Goal: Navigation & Orientation: Find specific page/section

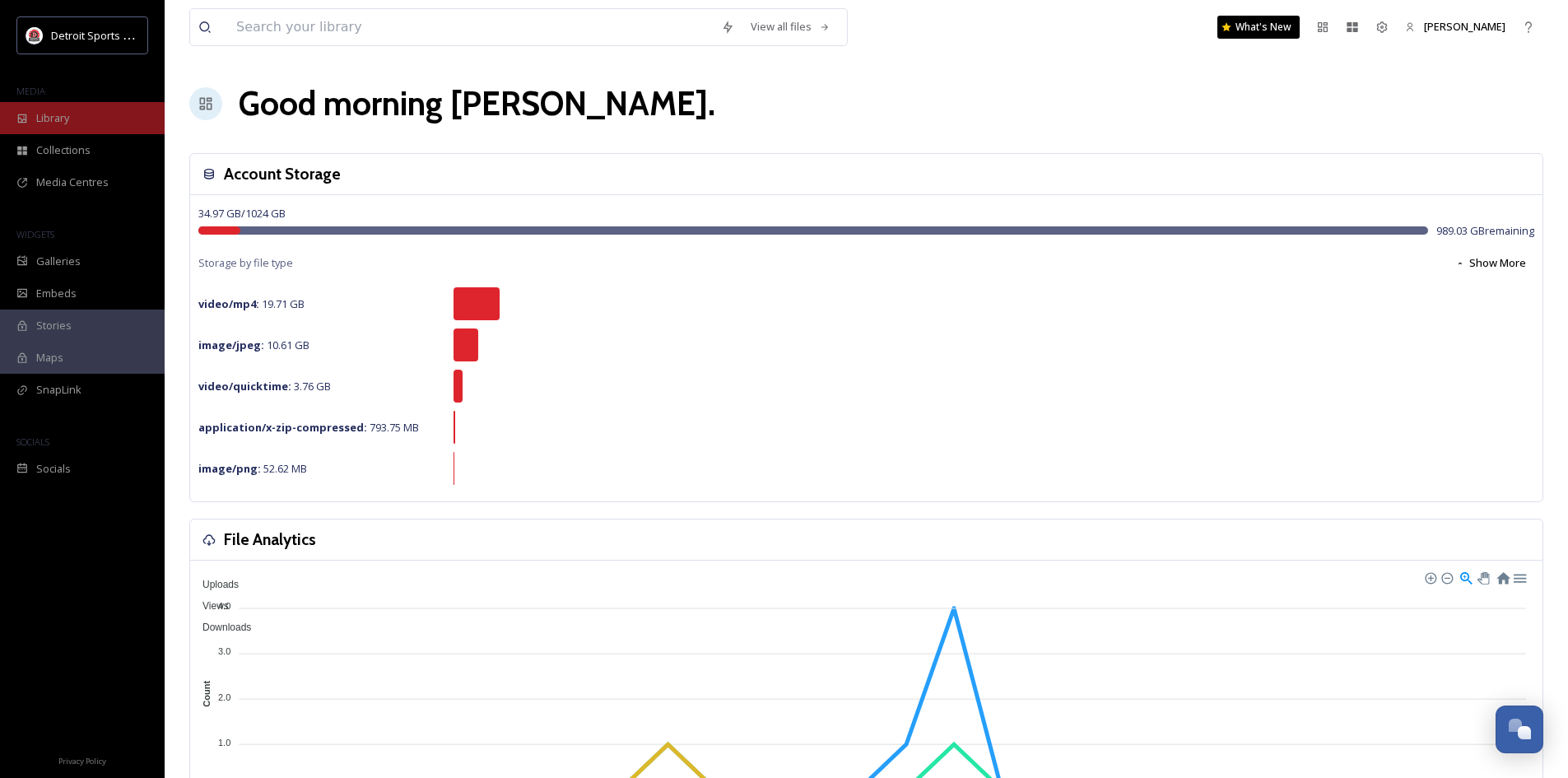
click at [58, 111] on span "Library" at bounding box center [52, 117] width 33 height 16
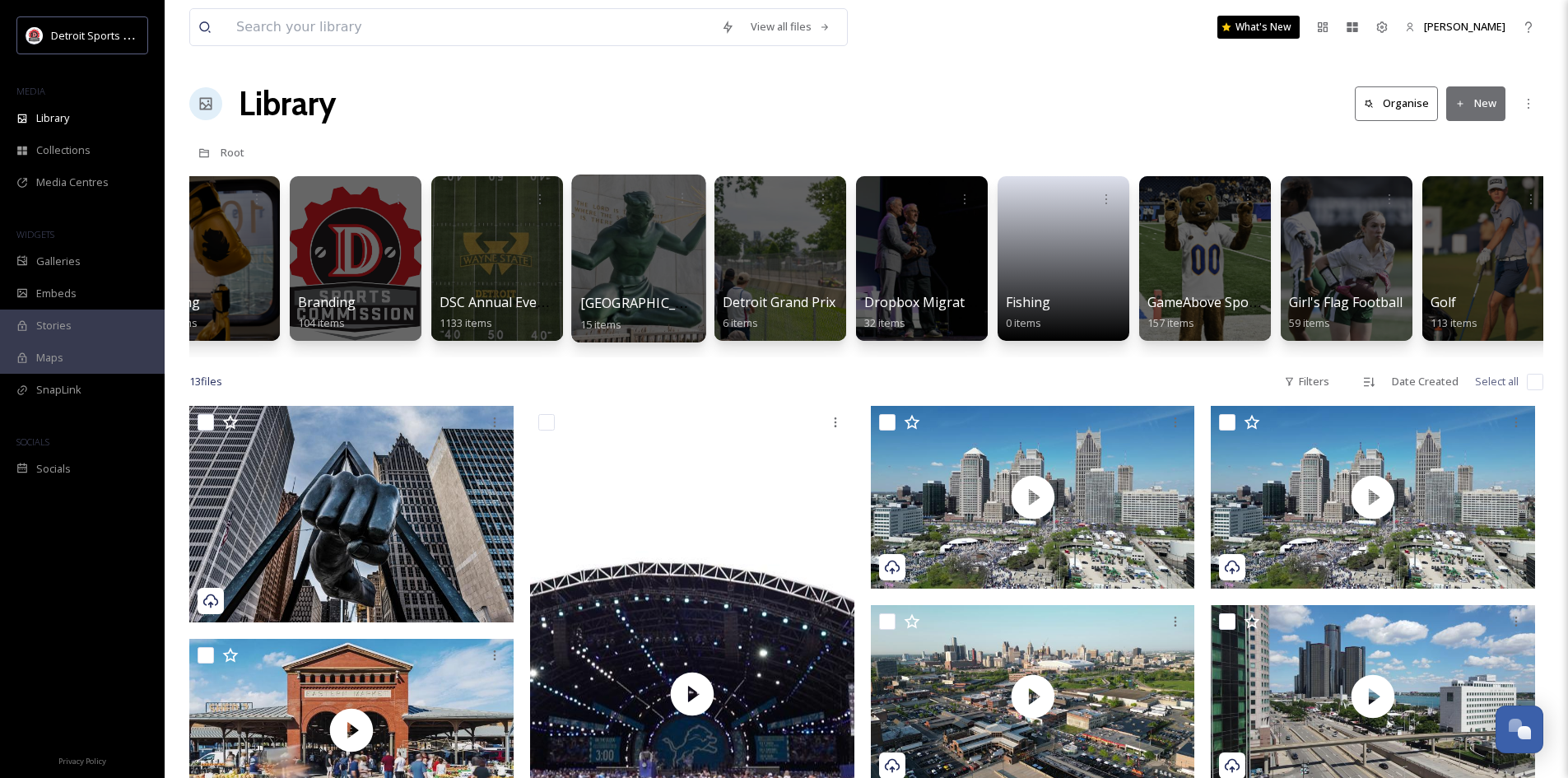
scroll to position [0, 582]
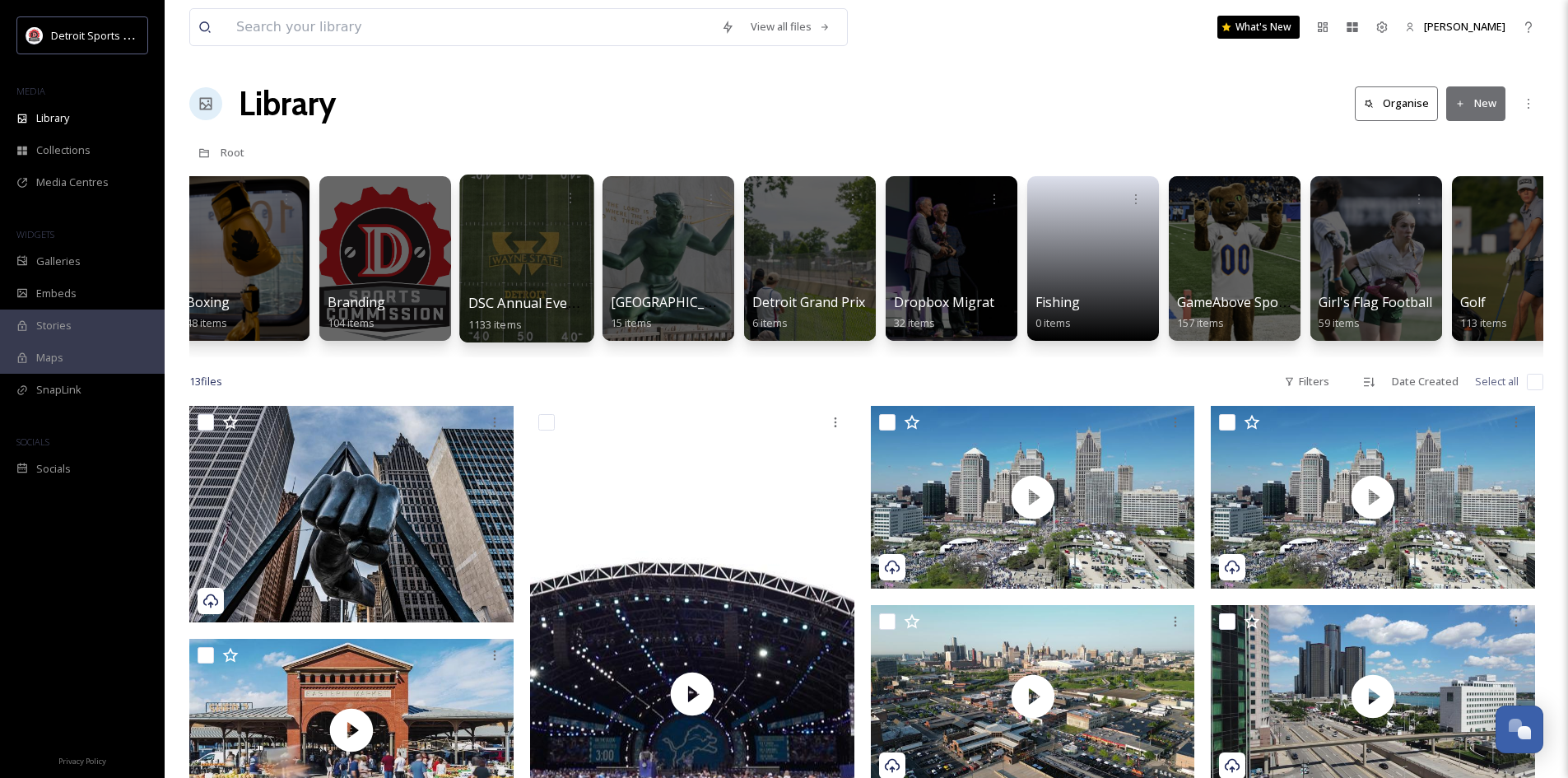
click at [503, 245] on div at bounding box center [526, 258] width 134 height 168
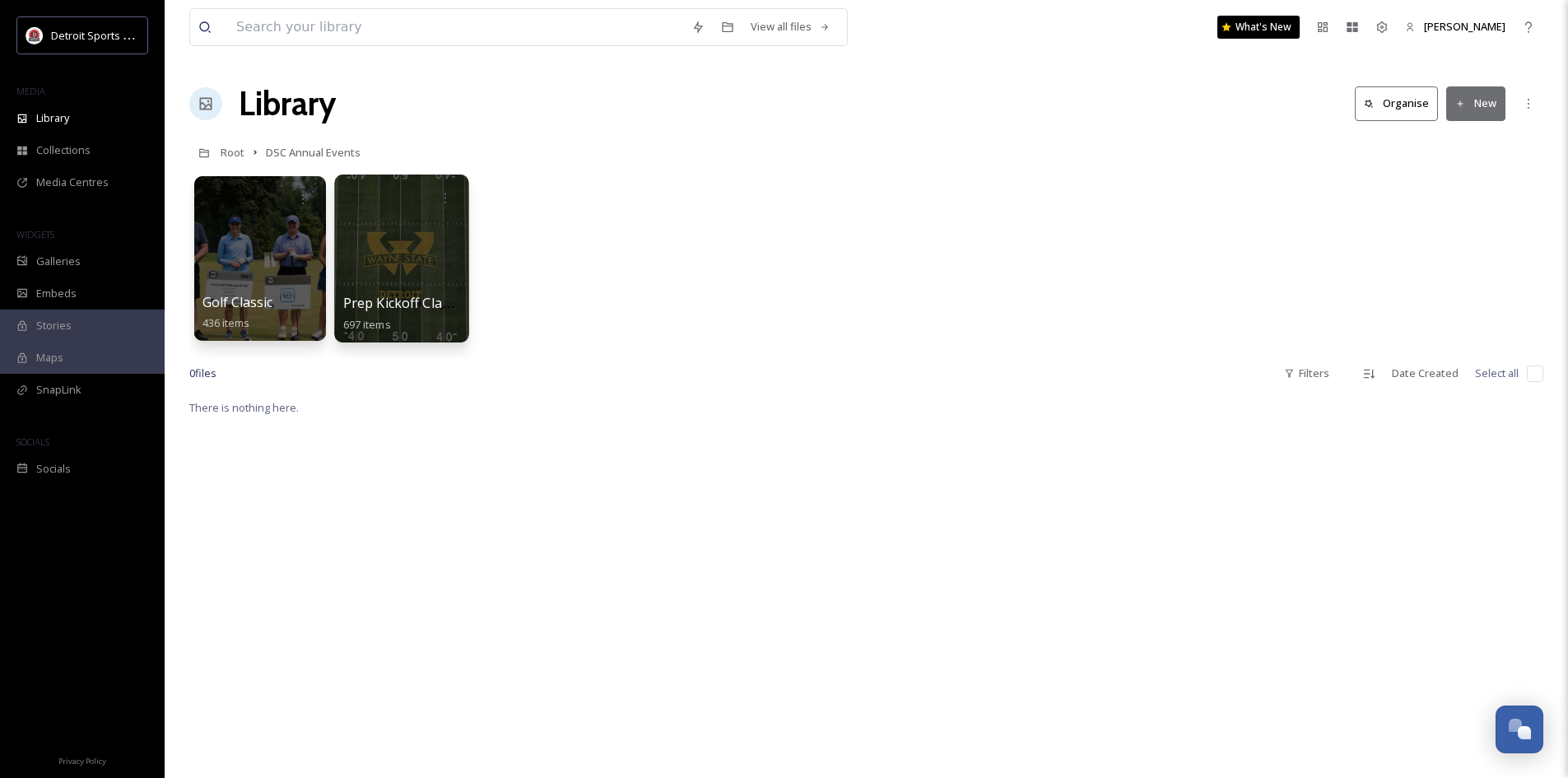
click at [376, 250] on div at bounding box center [401, 258] width 134 height 168
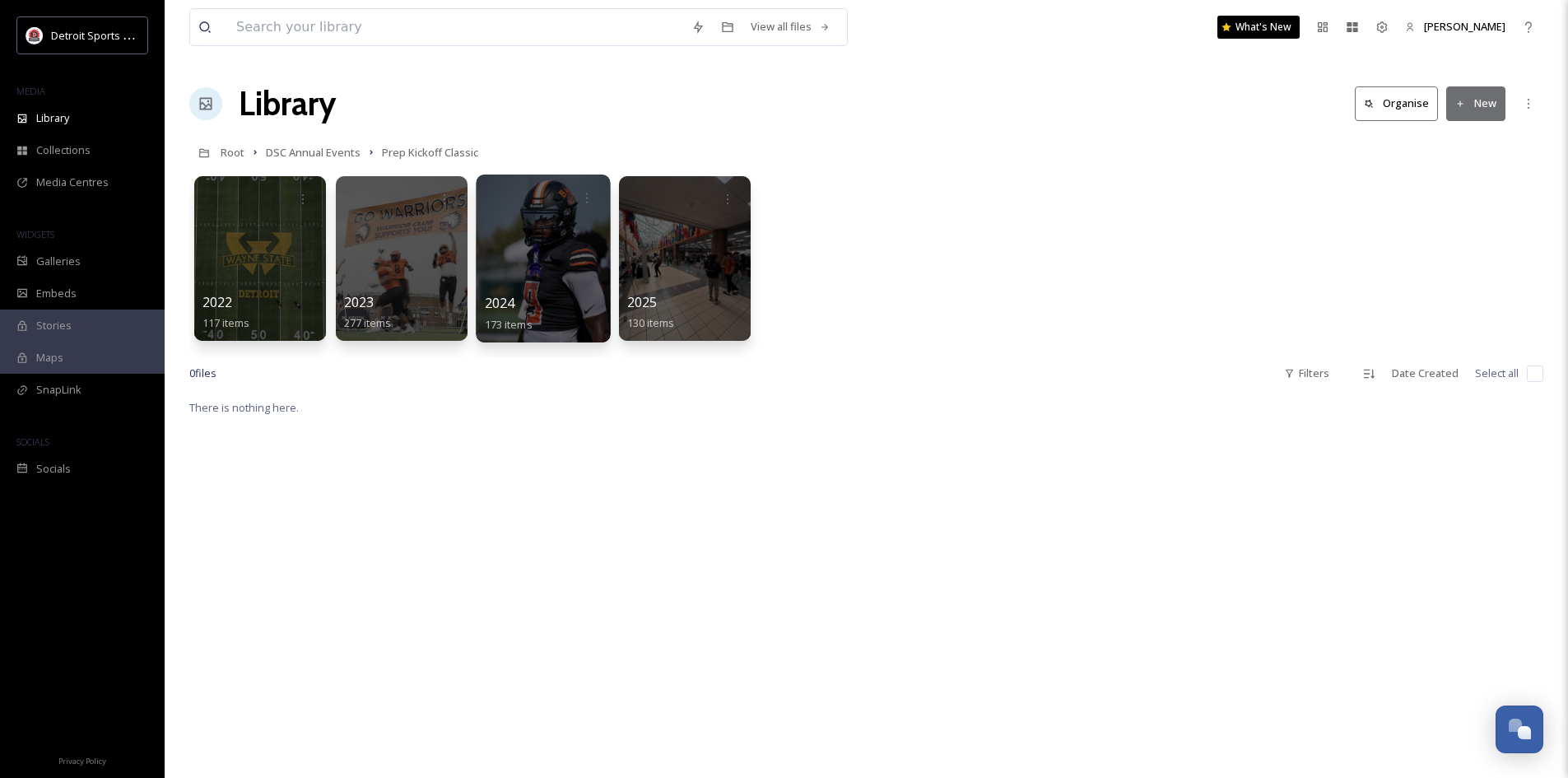
click at [559, 288] on div at bounding box center [543, 258] width 134 height 168
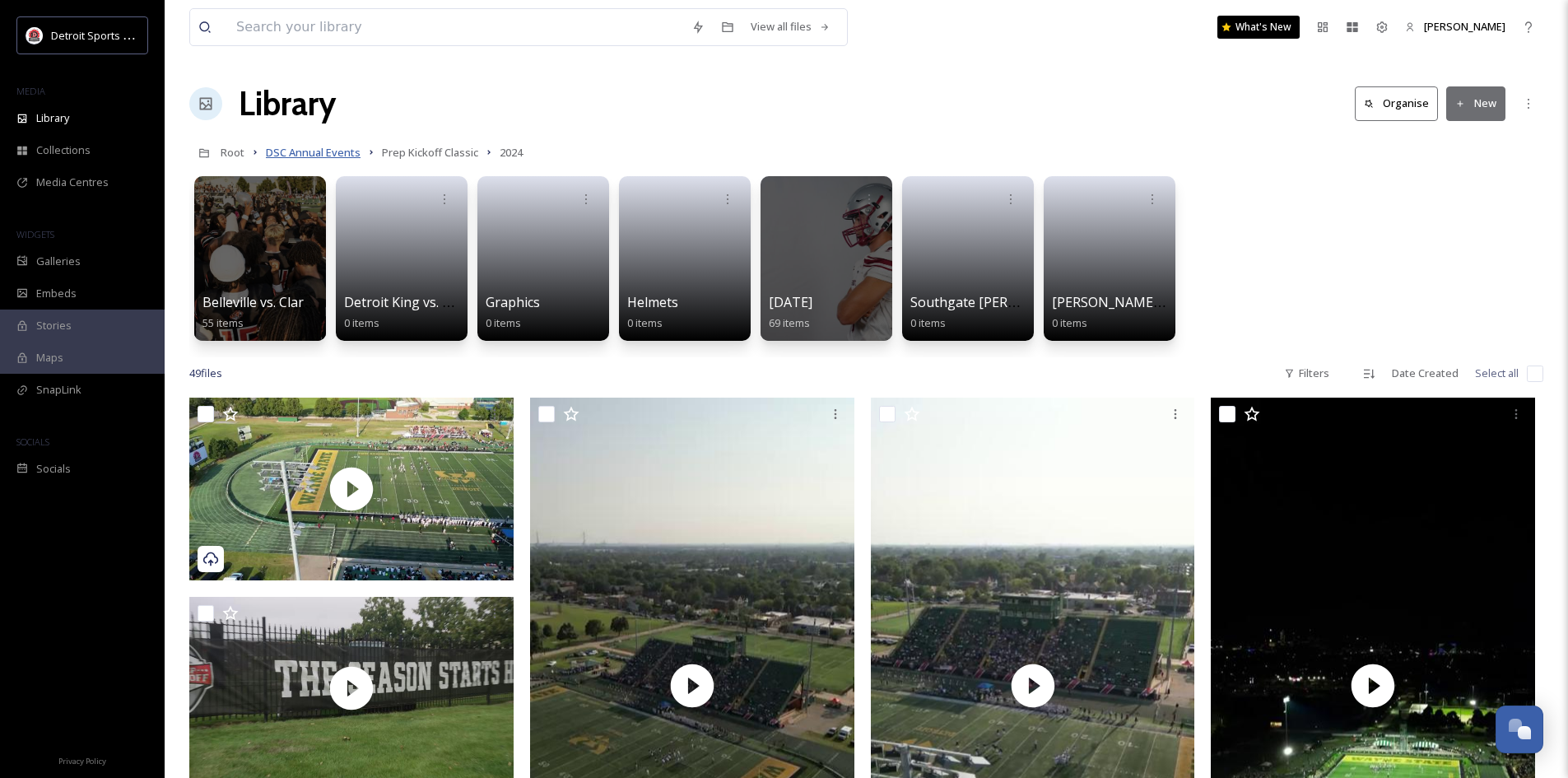
click at [314, 157] on span "DSC Annual Events" at bounding box center [313, 152] width 94 height 15
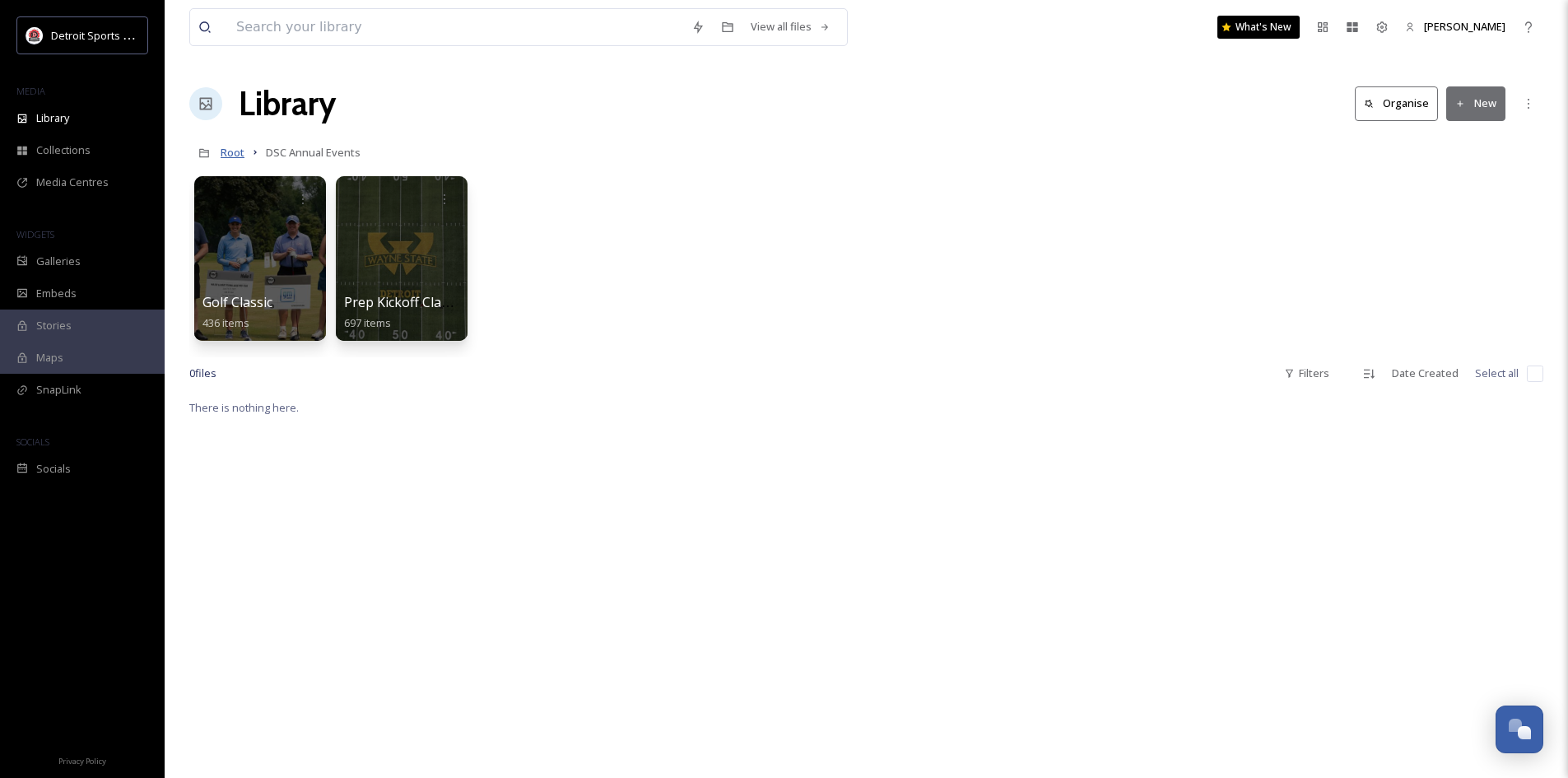
click at [235, 154] on span "Root" at bounding box center [233, 152] width 24 height 15
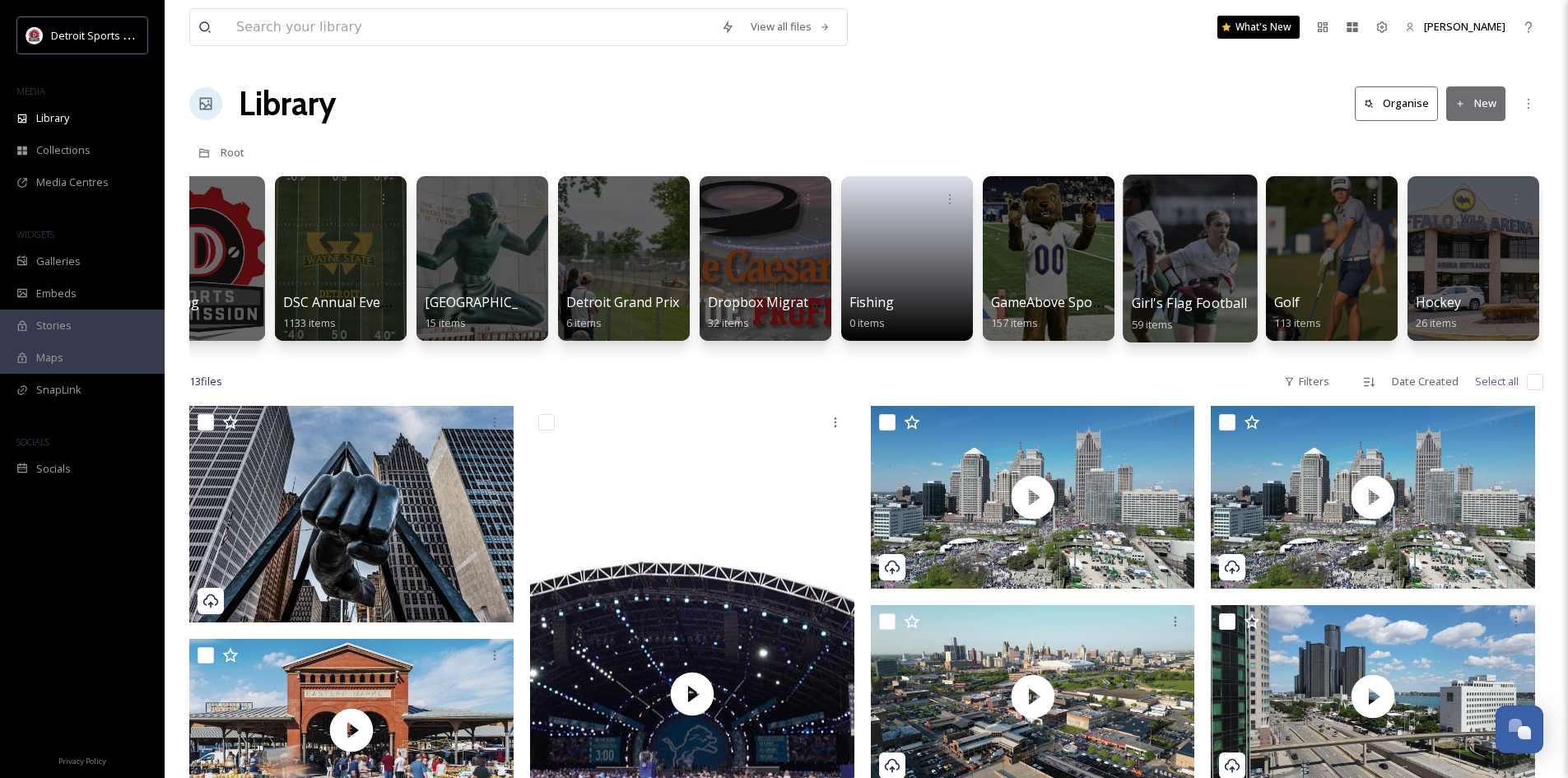
scroll to position [0, 779]
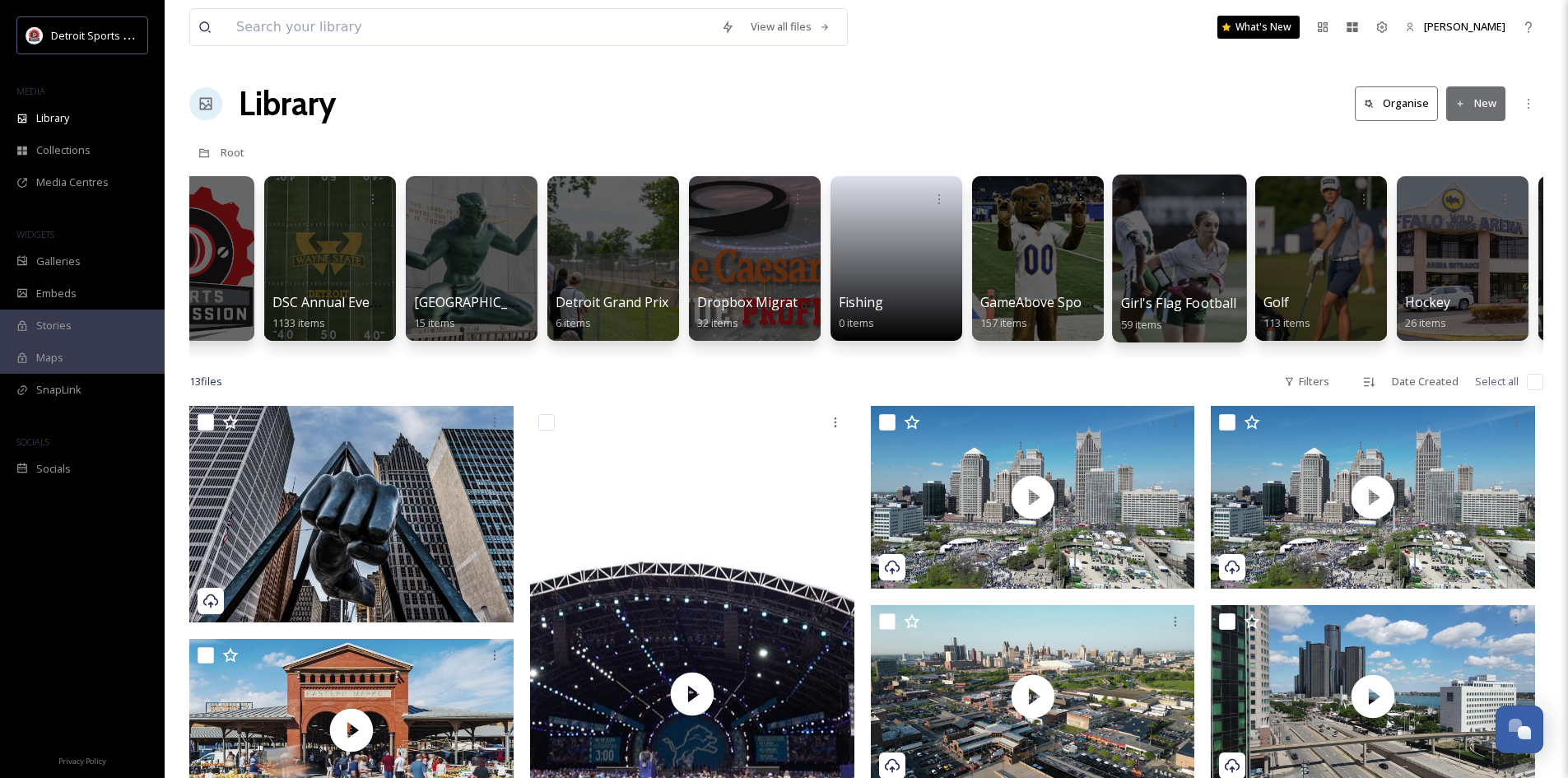
click at [1151, 272] on div at bounding box center [1179, 258] width 134 height 168
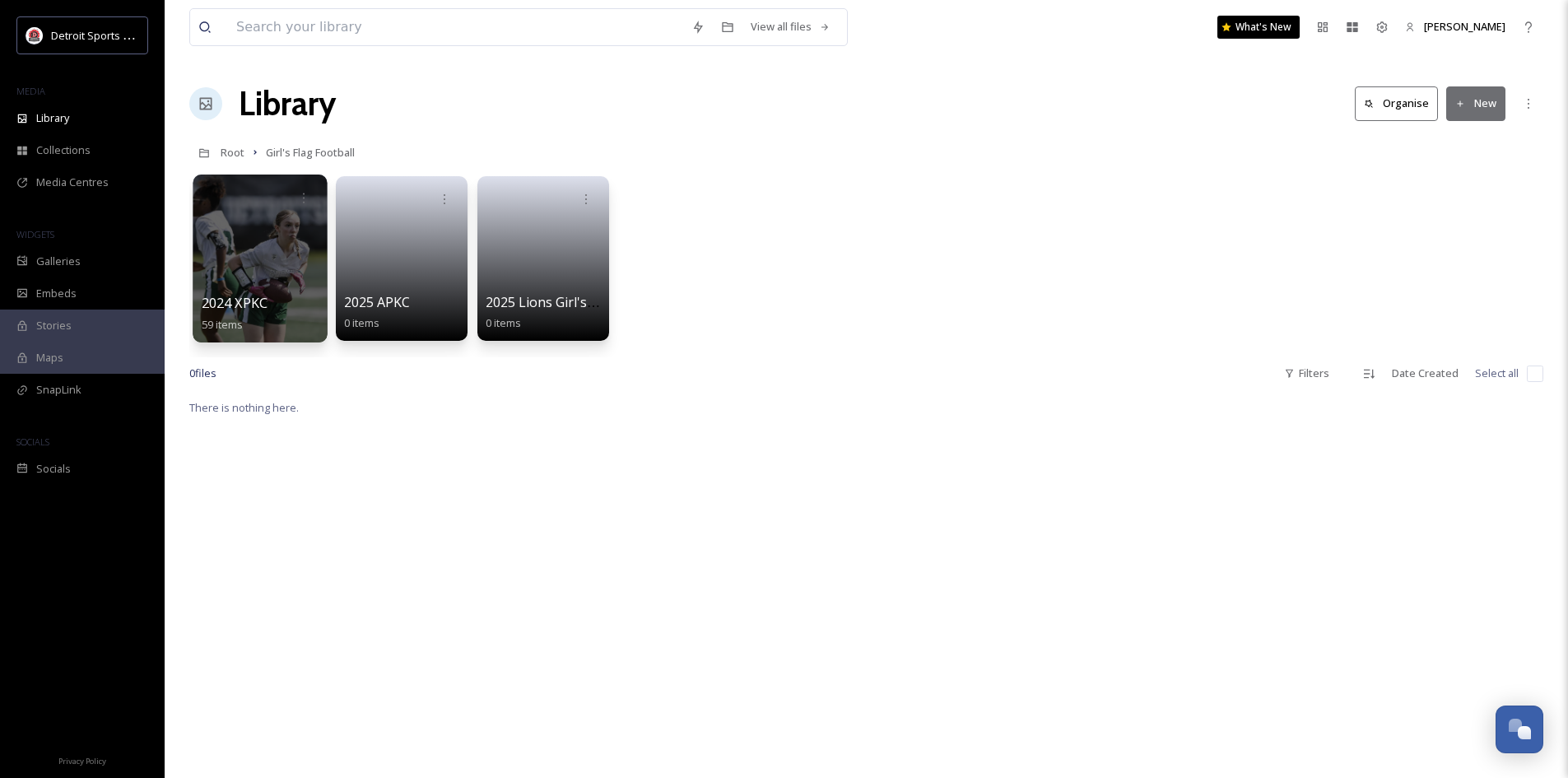
click at [236, 263] on div at bounding box center [259, 258] width 134 height 168
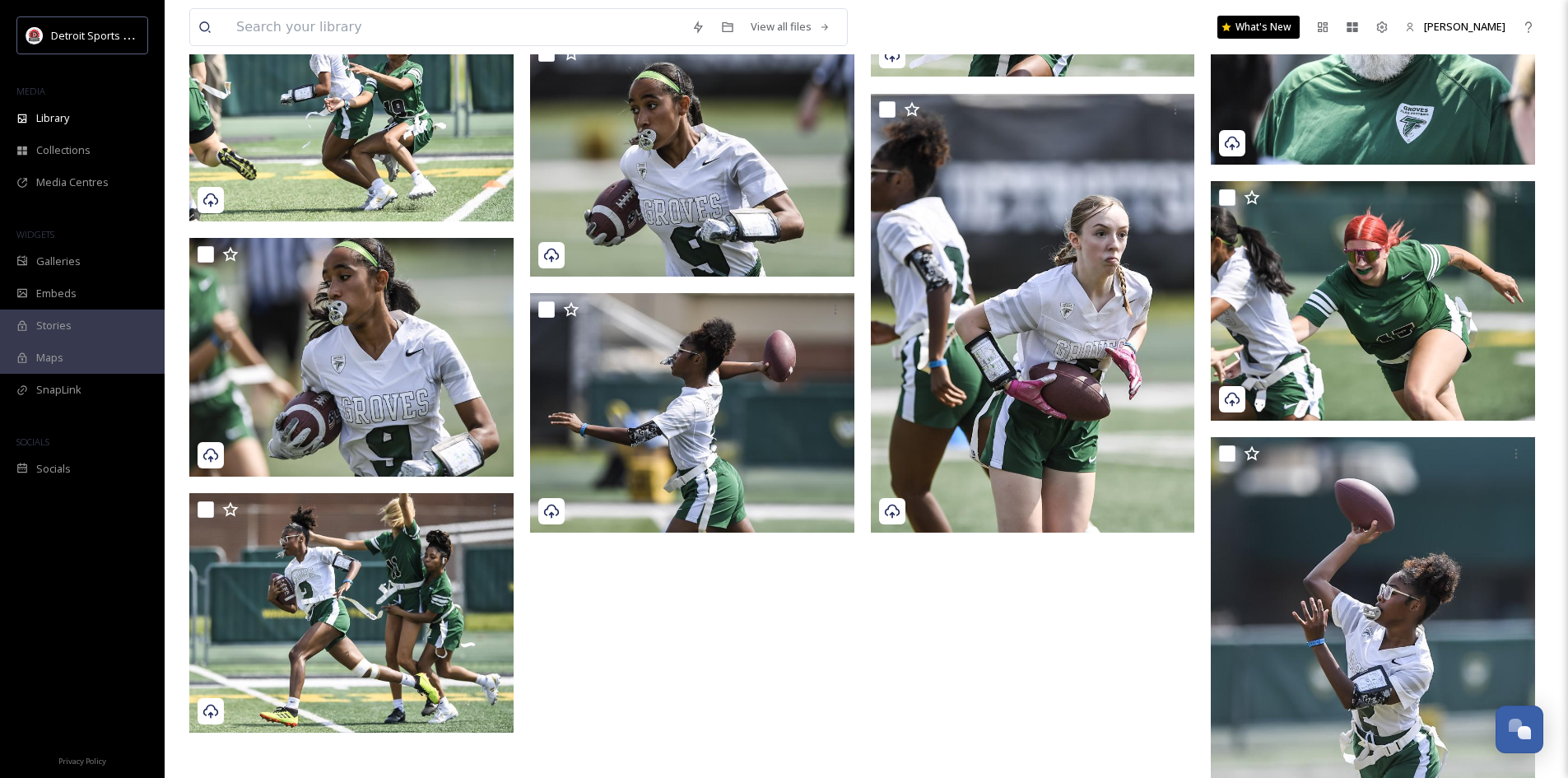
scroll to position [3876, 0]
